Goal: Transaction & Acquisition: Purchase product/service

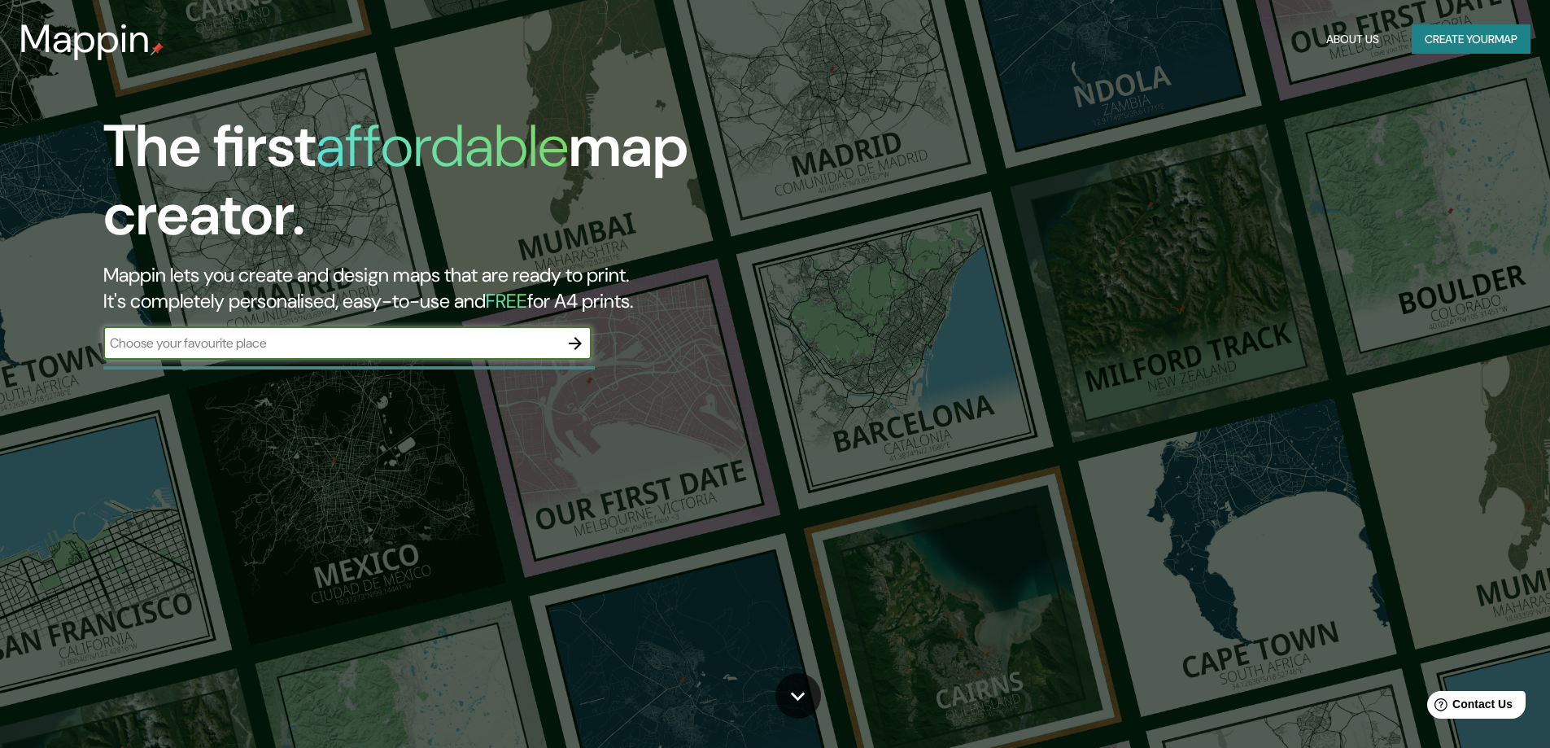
click at [281, 343] on input "text" at bounding box center [331, 343] width 456 height 19
type input "El Nogal, [GEOGRAPHIC_DATA]"
click at [573, 342] on icon "button" at bounding box center [575, 343] width 13 height 13
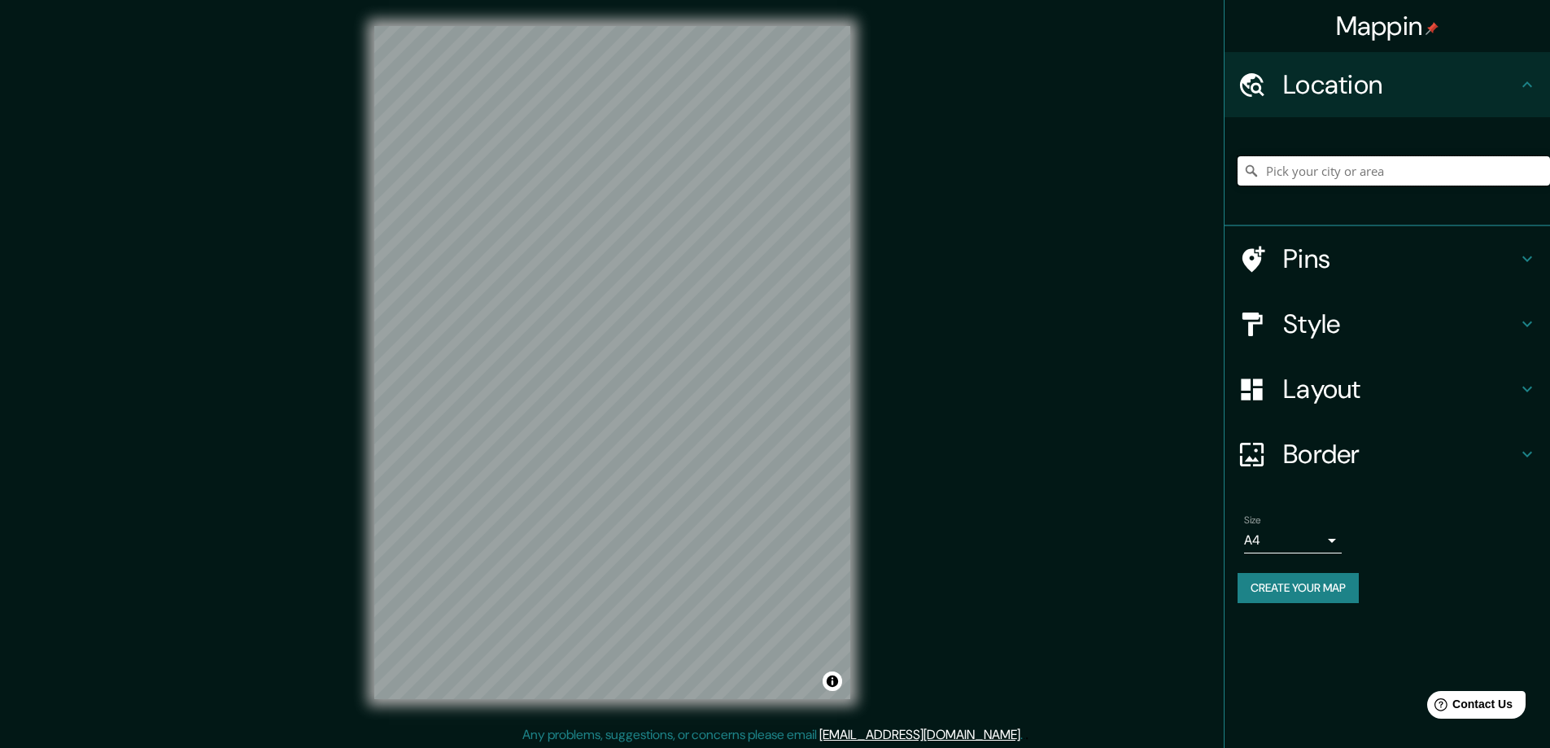
click at [1335, 176] on input "Pick your city or area" at bounding box center [1393, 170] width 312 height 29
type input "[GEOGRAPHIC_DATA], 67515 [GEOGRAPHIC_DATA], [GEOGRAPHIC_DATA], [GEOGRAPHIC_DATA]"
click at [1538, 170] on icon "Clear" at bounding box center [1537, 171] width 10 height 10
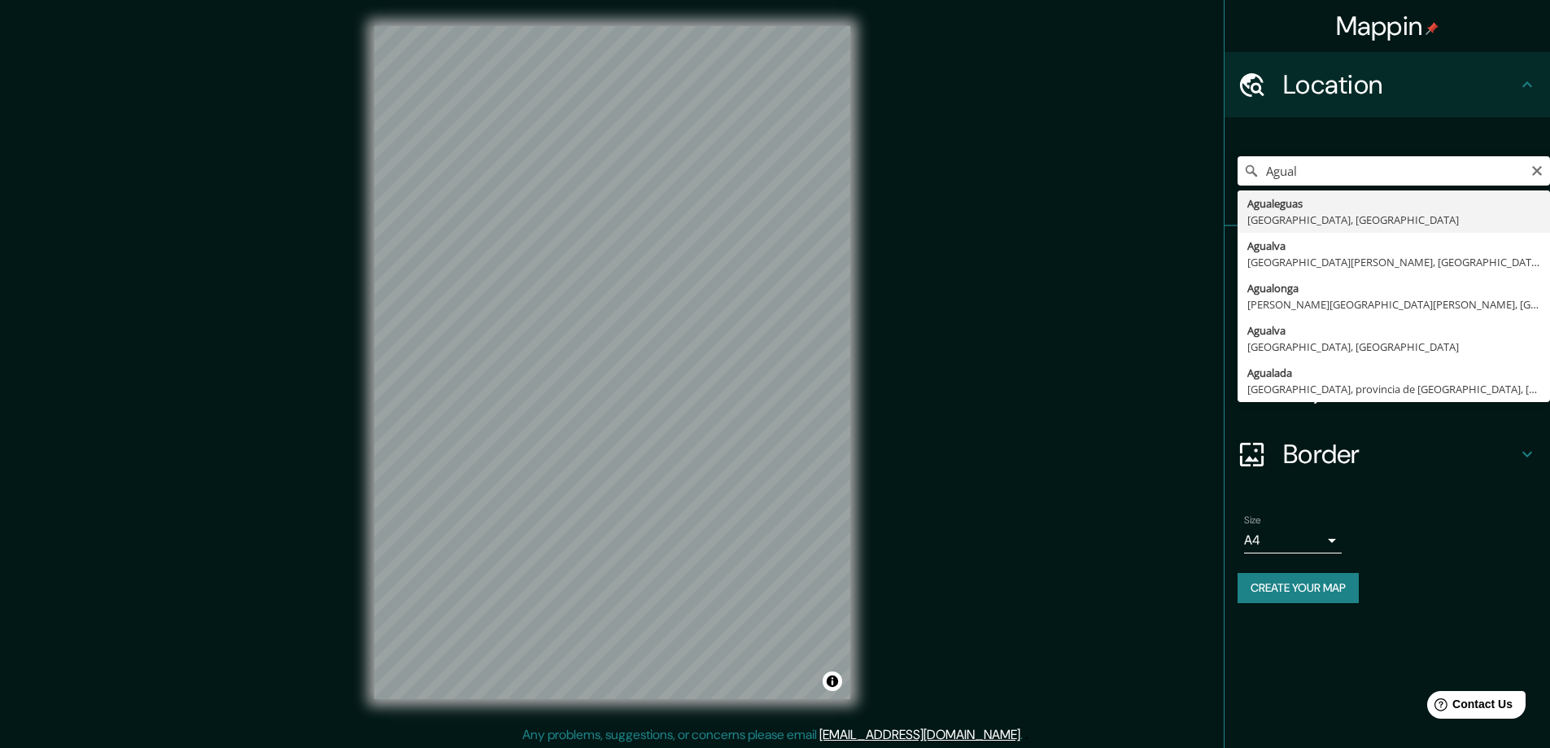
type input "Agualeguas, [GEOGRAPHIC_DATA], [GEOGRAPHIC_DATA]"
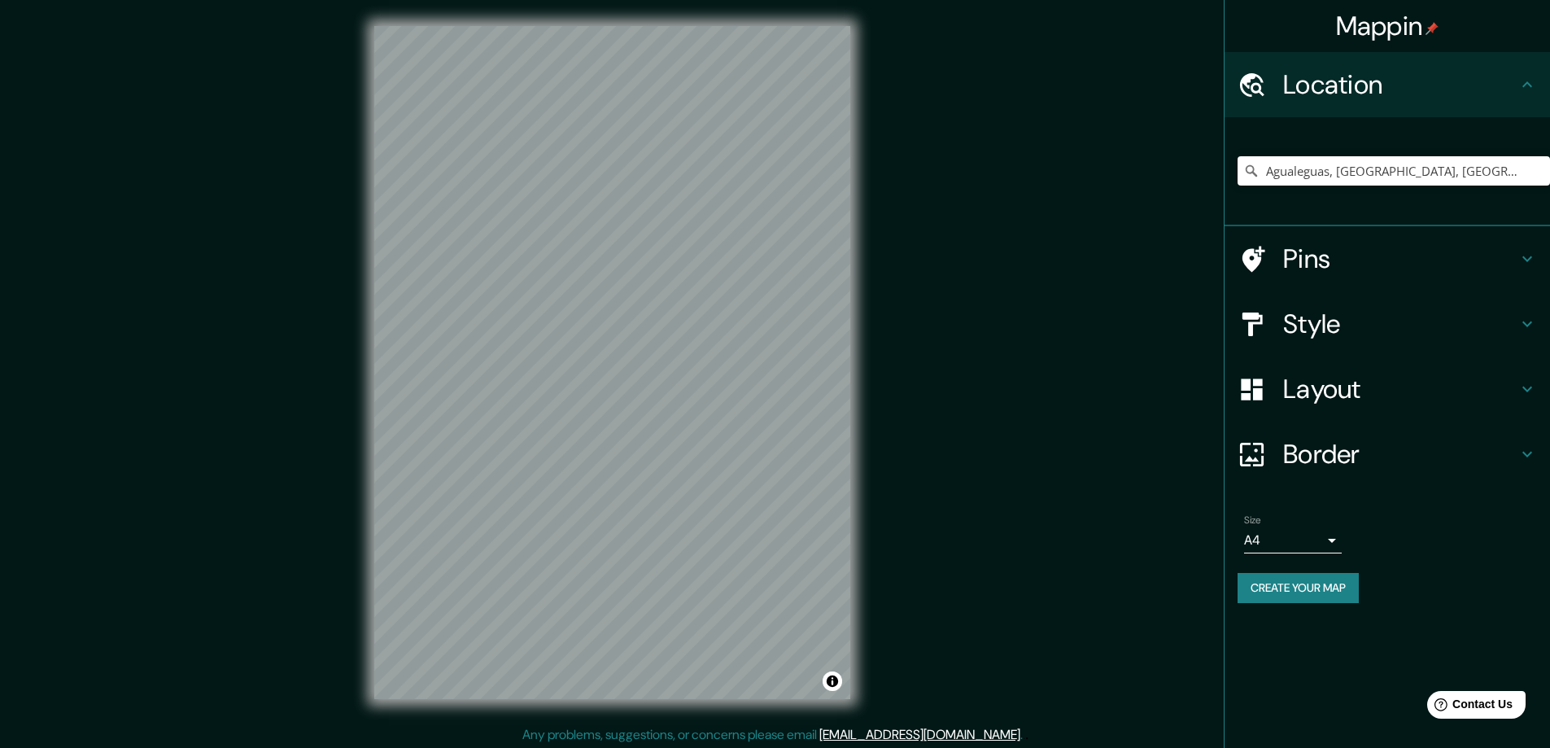
click at [1374, 257] on h4 "Pins" at bounding box center [1400, 258] width 234 height 33
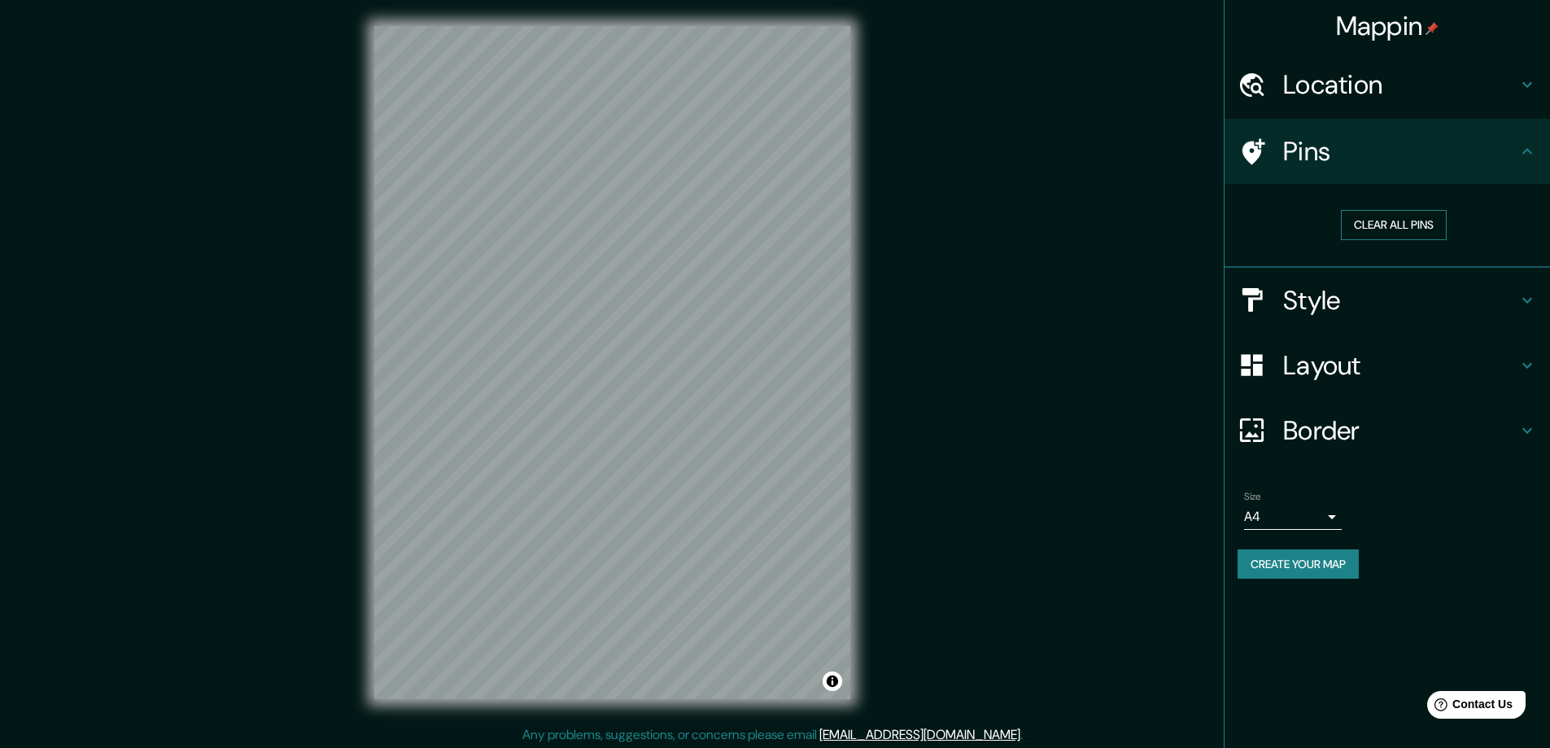
click at [1402, 227] on button "Clear all pins" at bounding box center [1394, 225] width 106 height 30
click at [1314, 314] on h4 "Style" at bounding box center [1400, 300] width 234 height 33
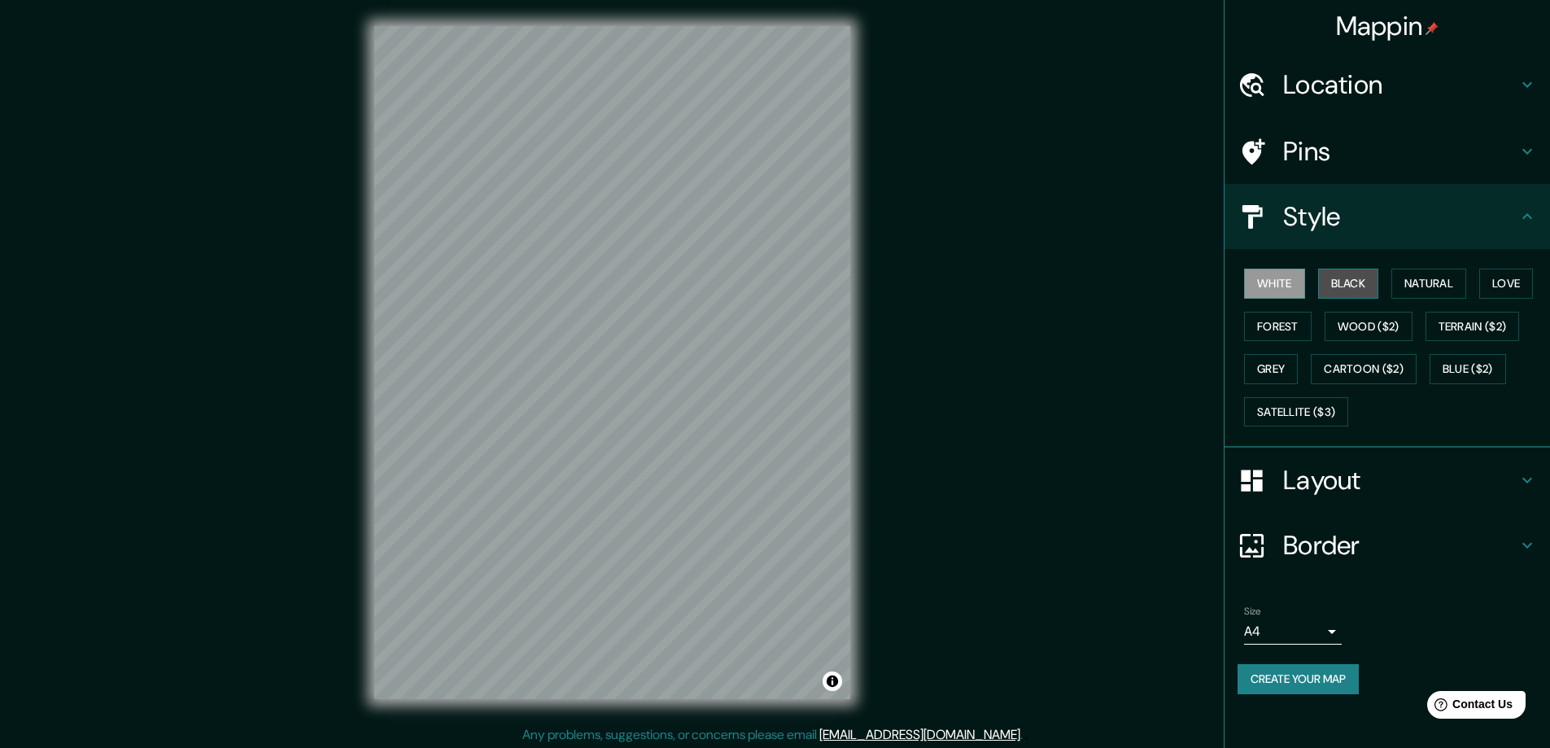
click at [1350, 284] on button "Black" at bounding box center [1348, 283] width 61 height 30
click at [1429, 290] on button "Natural" at bounding box center [1428, 283] width 75 height 30
click at [1301, 324] on button "Forest" at bounding box center [1278, 327] width 68 height 30
click at [1435, 285] on button "Natural" at bounding box center [1428, 283] width 75 height 30
click at [1340, 477] on h4 "Layout" at bounding box center [1400, 480] width 234 height 33
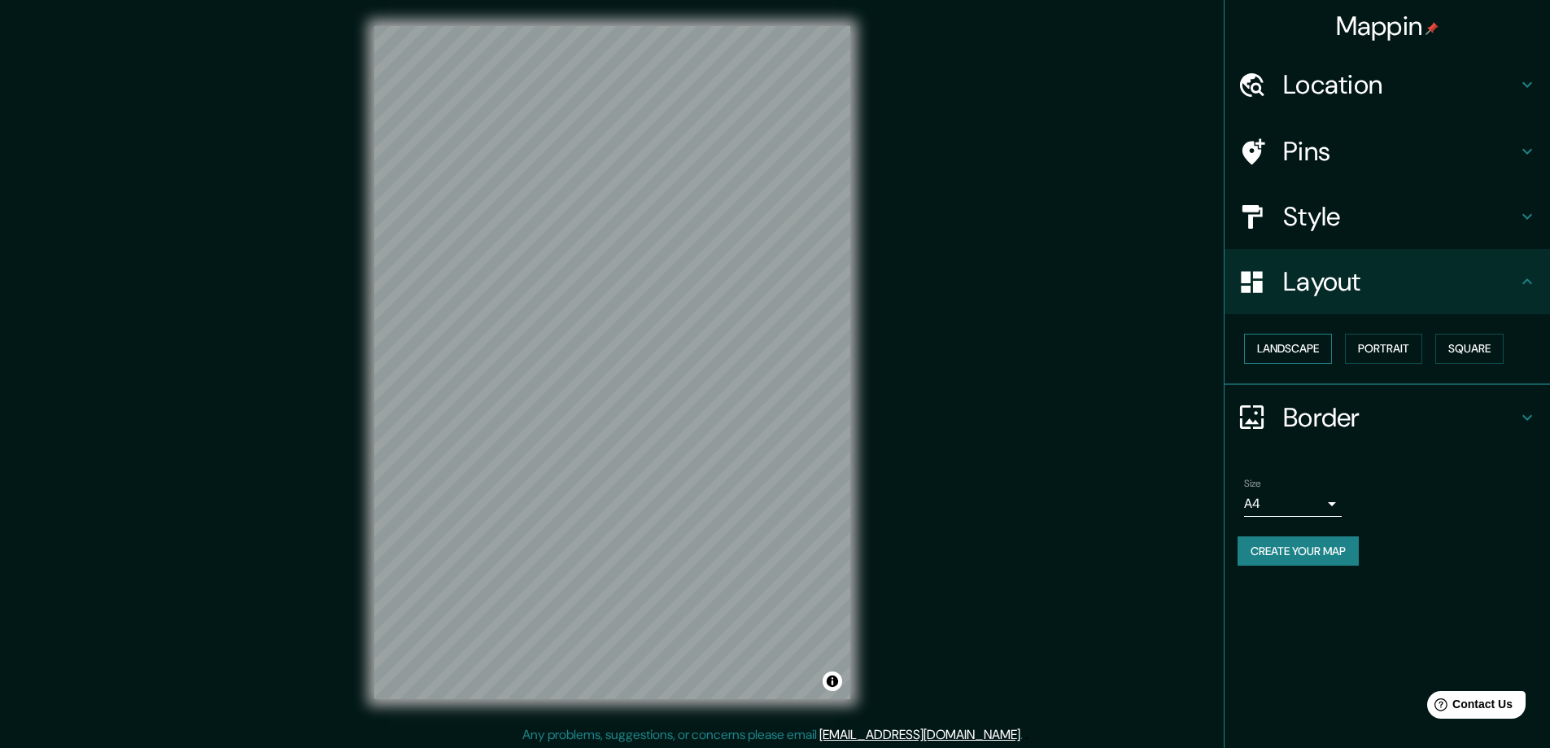
click at [1302, 348] on button "Landscape" at bounding box center [1288, 349] width 88 height 30
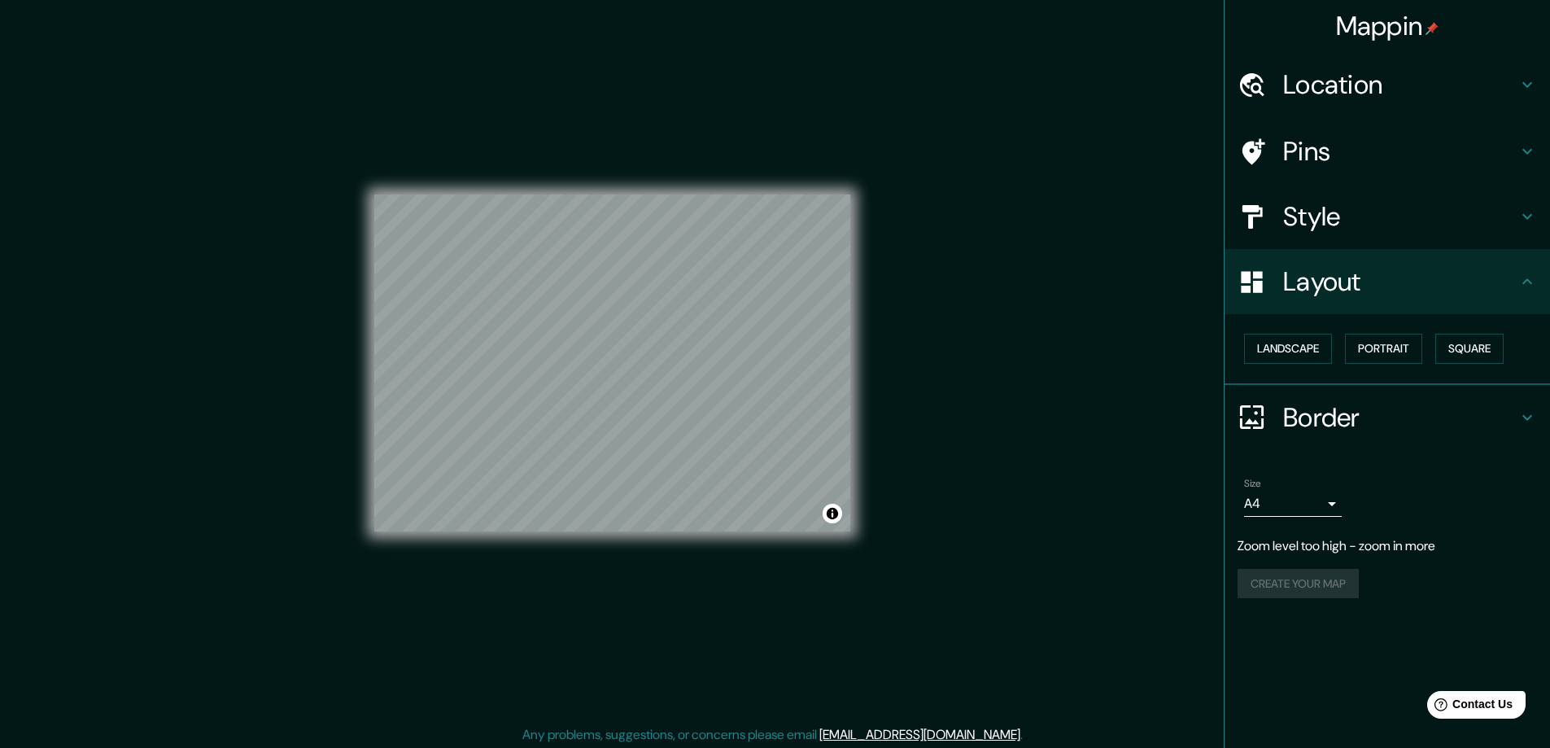
click at [1340, 97] on h4 "Location" at bounding box center [1400, 84] width 234 height 33
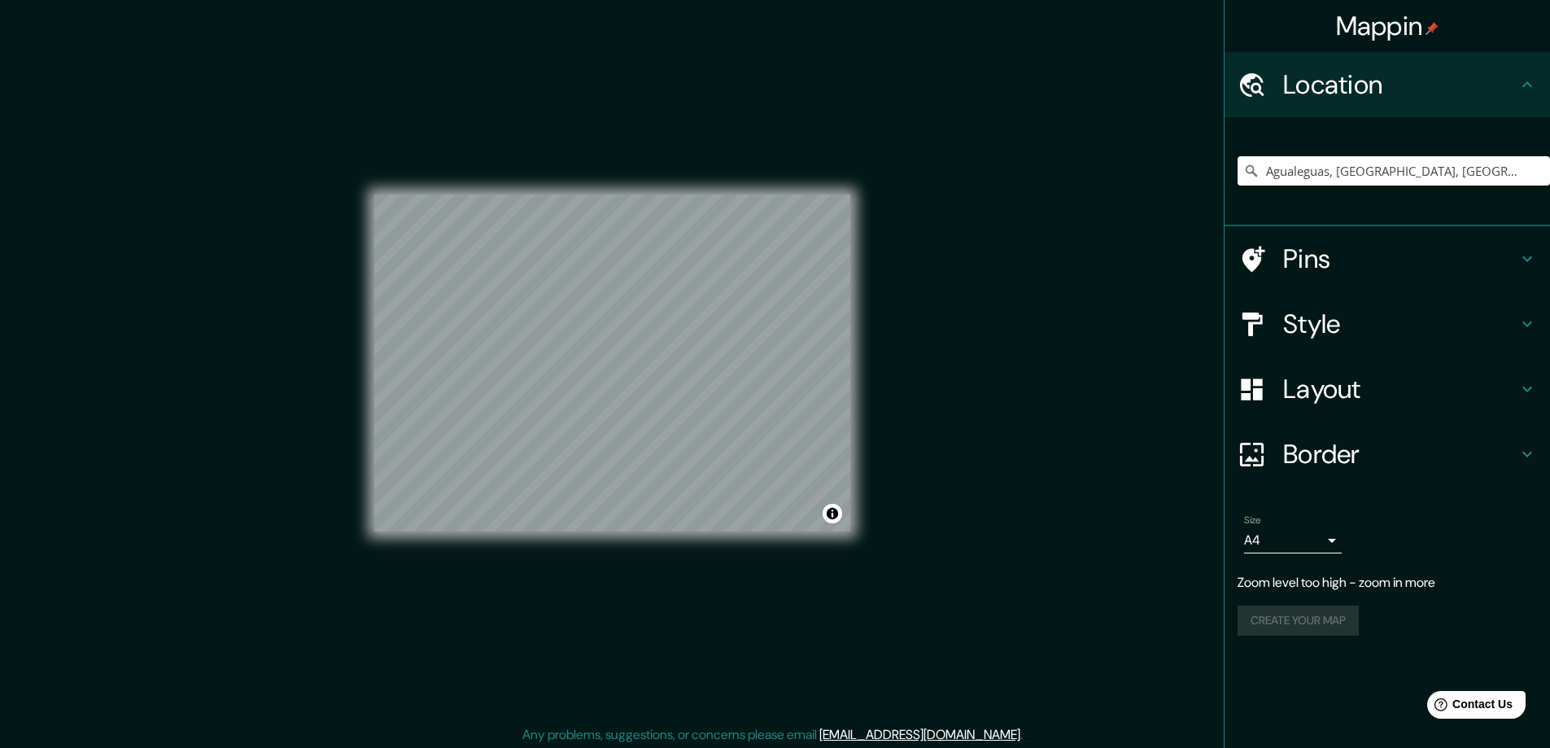
click at [1327, 460] on h4 "Border" at bounding box center [1400, 454] width 234 height 33
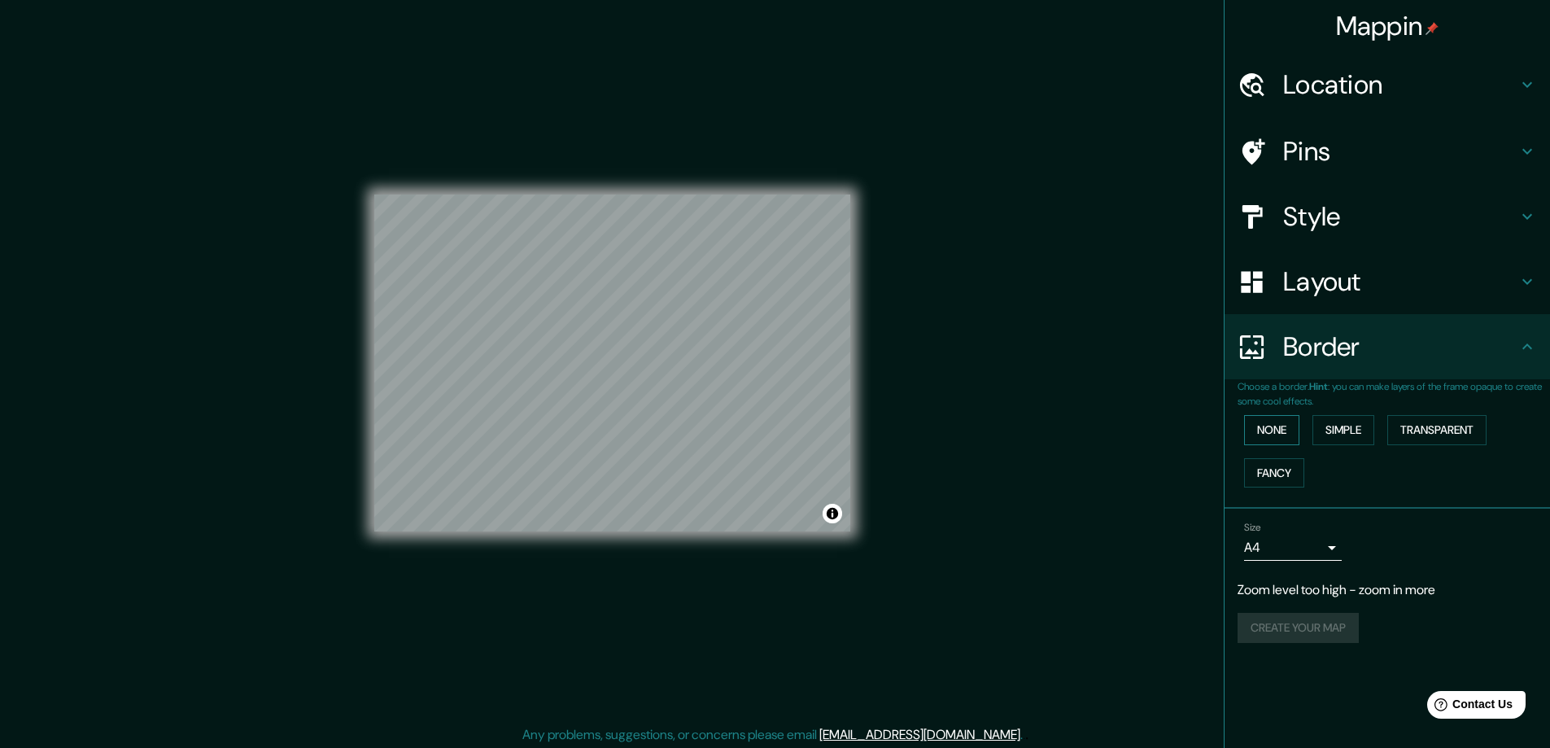
click at [1263, 427] on button "None" at bounding box center [1271, 430] width 55 height 30
click at [1349, 427] on button "Simple" at bounding box center [1343, 430] width 62 height 30
